Goal: Task Accomplishment & Management: Use online tool/utility

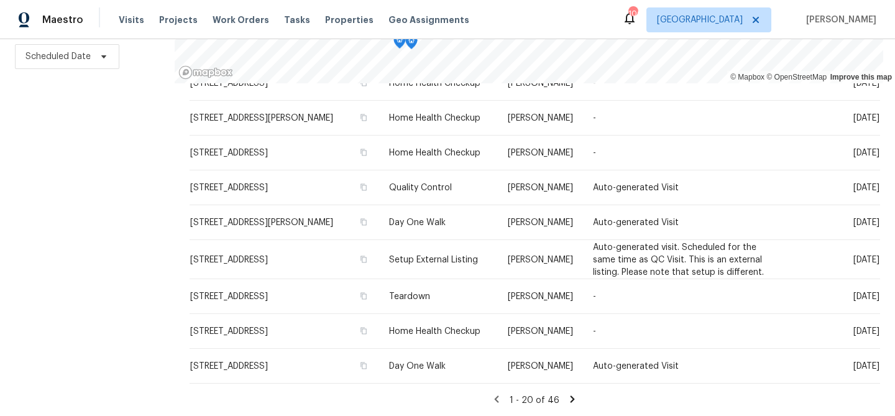
scroll to position [654, 0]
click at [567, 399] on icon at bounding box center [572, 398] width 11 height 11
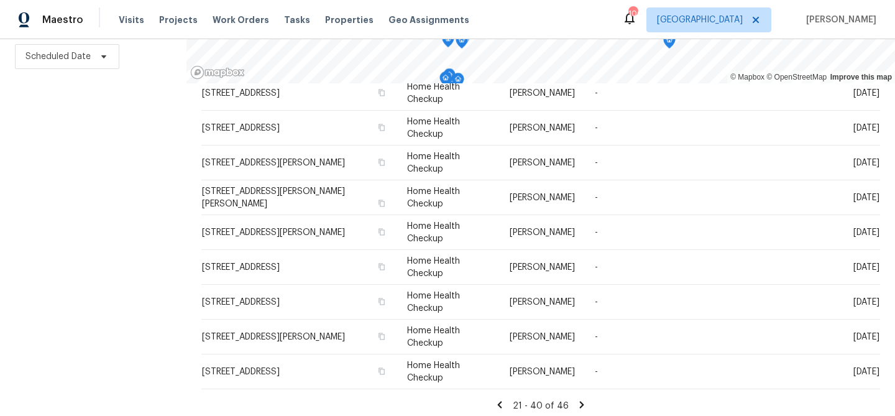
scroll to position [442, 0]
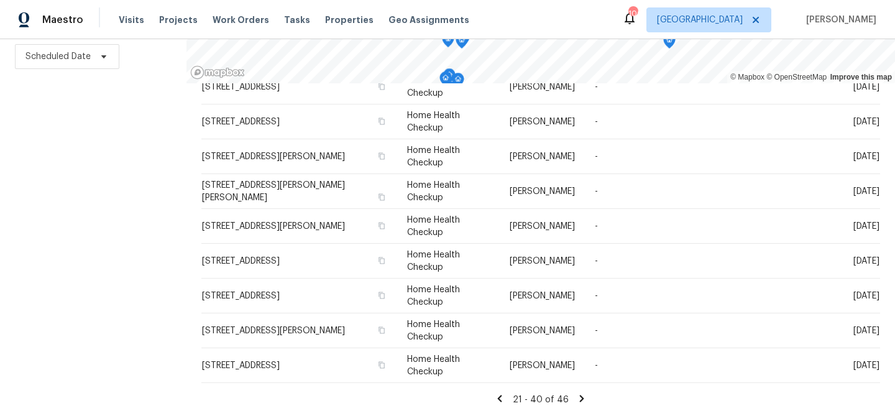
click at [580, 401] on icon at bounding box center [582, 397] width 4 height 7
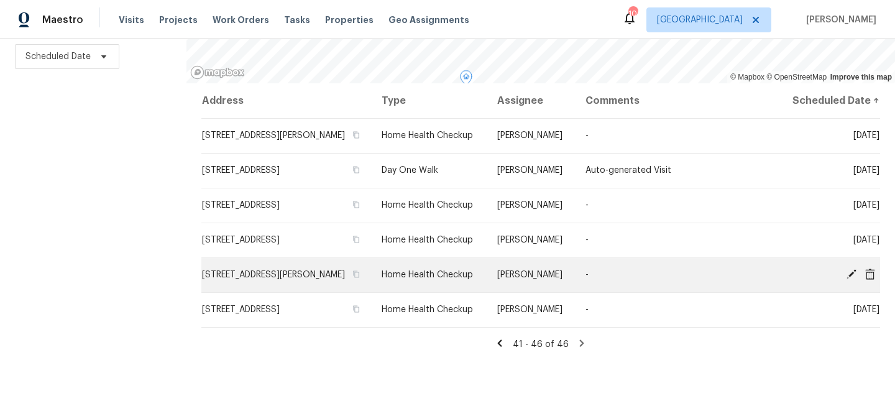
scroll to position [177, 0]
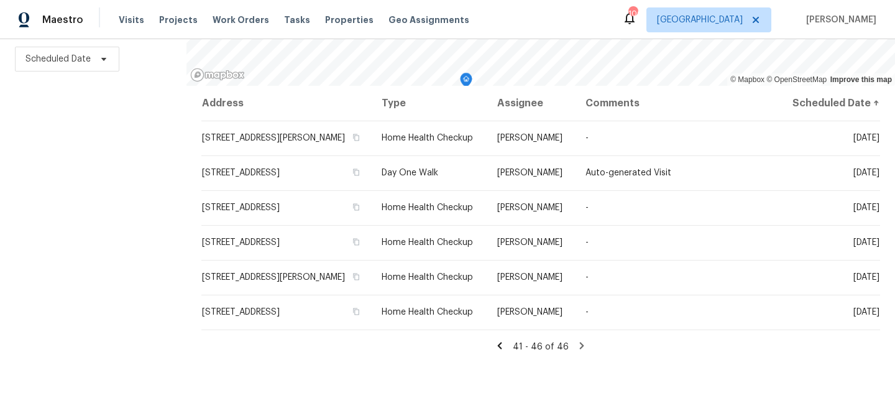
click at [501, 349] on icon at bounding box center [500, 345] width 4 height 7
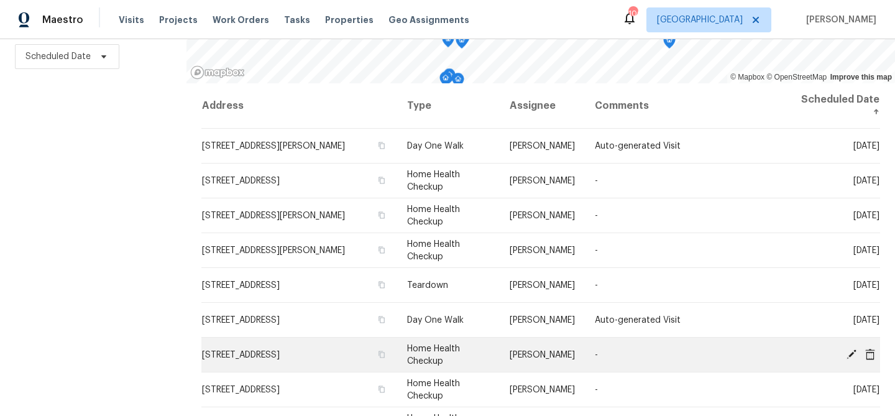
scroll to position [442, 0]
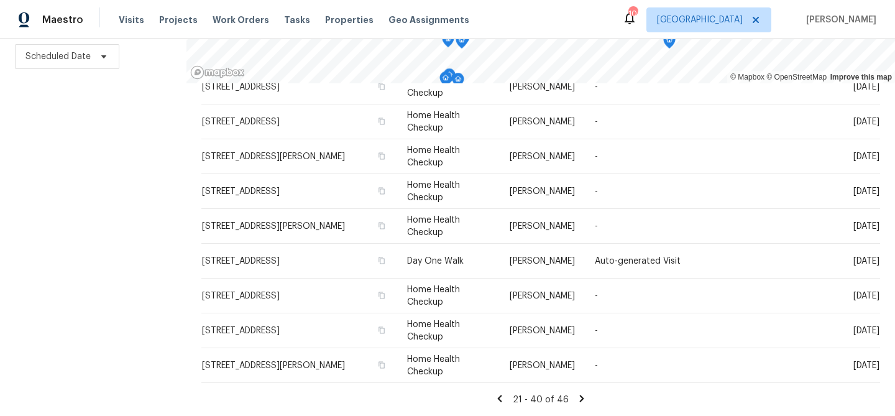
click at [505, 398] on icon at bounding box center [499, 398] width 11 height 11
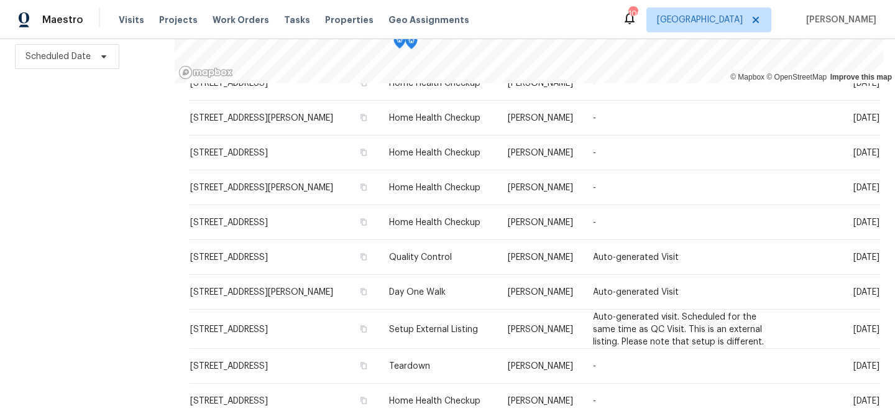
scroll to position [654, 0]
